Goal: Task Accomplishment & Management: Manage account settings

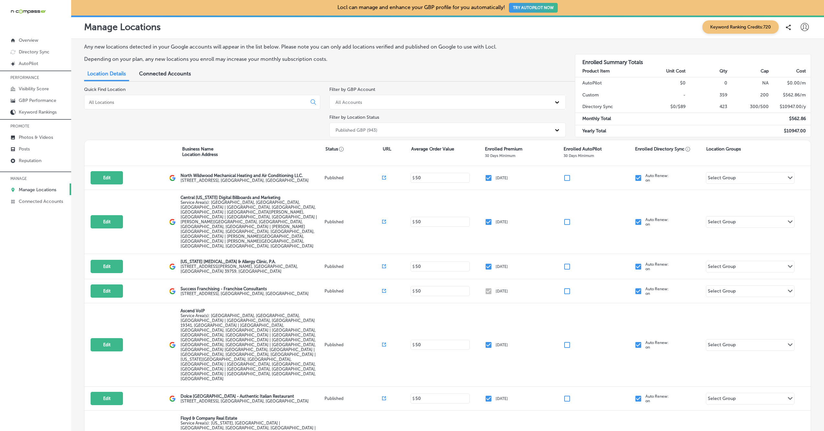
click at [808, 27] on icon at bounding box center [805, 27] width 8 height 8
click at [798, 52] on p "My Account" at bounding box center [795, 51] width 29 height 8
select select "US"
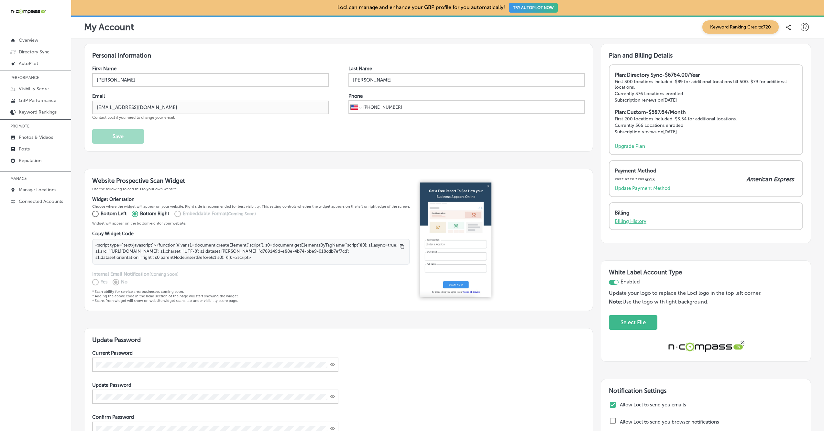
click at [637, 221] on p "Billing History" at bounding box center [631, 221] width 32 height 6
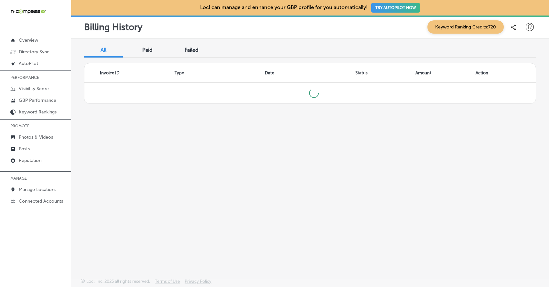
click at [425, 148] on div "All Paid Failed Invoice ID Type Date Status Amount Action" at bounding box center [310, 143] width 478 height 209
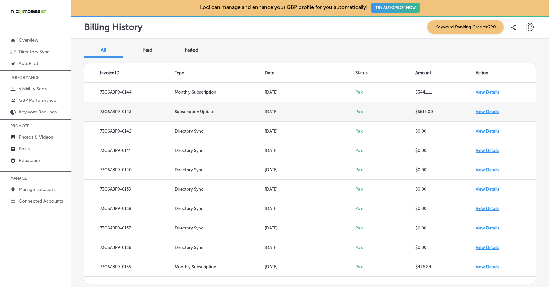
click at [486, 111] on td "View Details" at bounding box center [506, 111] width 60 height 19
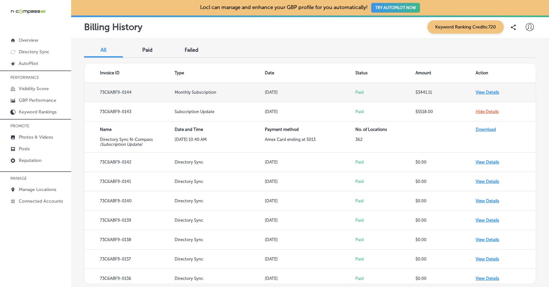
click at [485, 92] on td "View Details" at bounding box center [506, 92] width 60 height 19
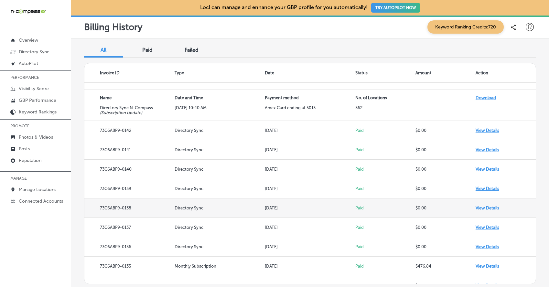
scroll to position [80, 0]
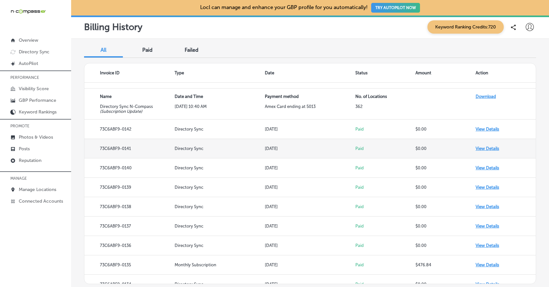
click at [484, 147] on td "View Details" at bounding box center [506, 148] width 60 height 19
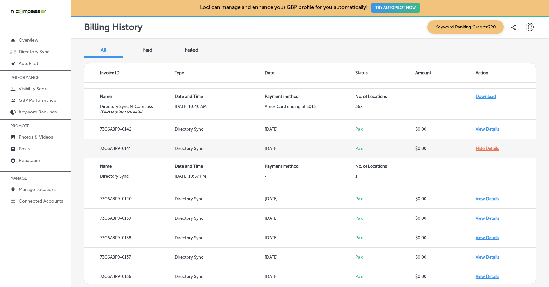
click at [484, 147] on td "Hide Details" at bounding box center [506, 148] width 60 height 19
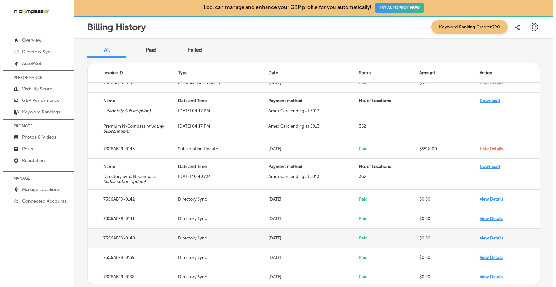
scroll to position [0, 0]
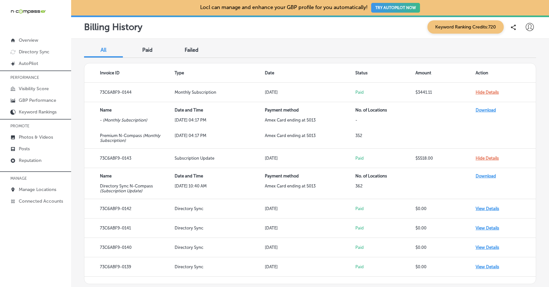
click at [187, 54] on div "Failed" at bounding box center [191, 51] width 39 height 14
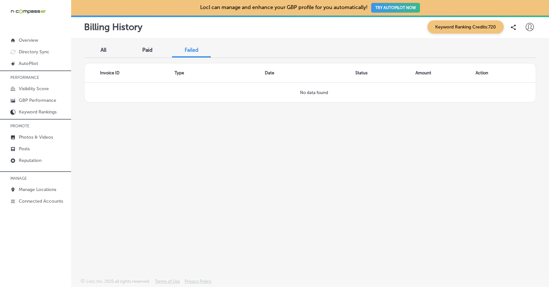
click at [149, 53] on div "Paid" at bounding box center [147, 51] width 39 height 14
click at [105, 52] on span "All" at bounding box center [104, 50] width 6 height 6
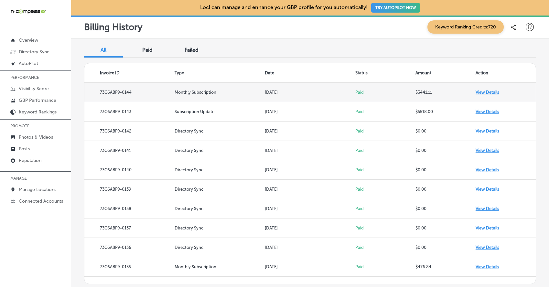
click at [483, 91] on td "View Details" at bounding box center [506, 92] width 60 height 19
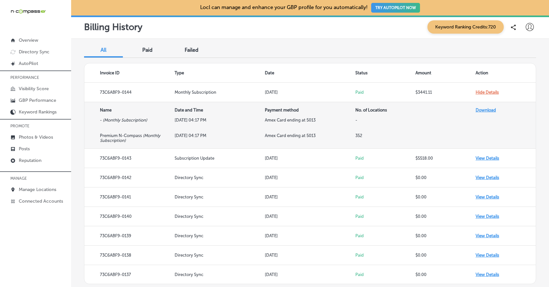
click at [490, 107] on th "Download" at bounding box center [506, 110] width 60 height 16
click at [487, 110] on link "Download" at bounding box center [486, 110] width 20 height 5
